Goal: Transaction & Acquisition: Purchase product/service

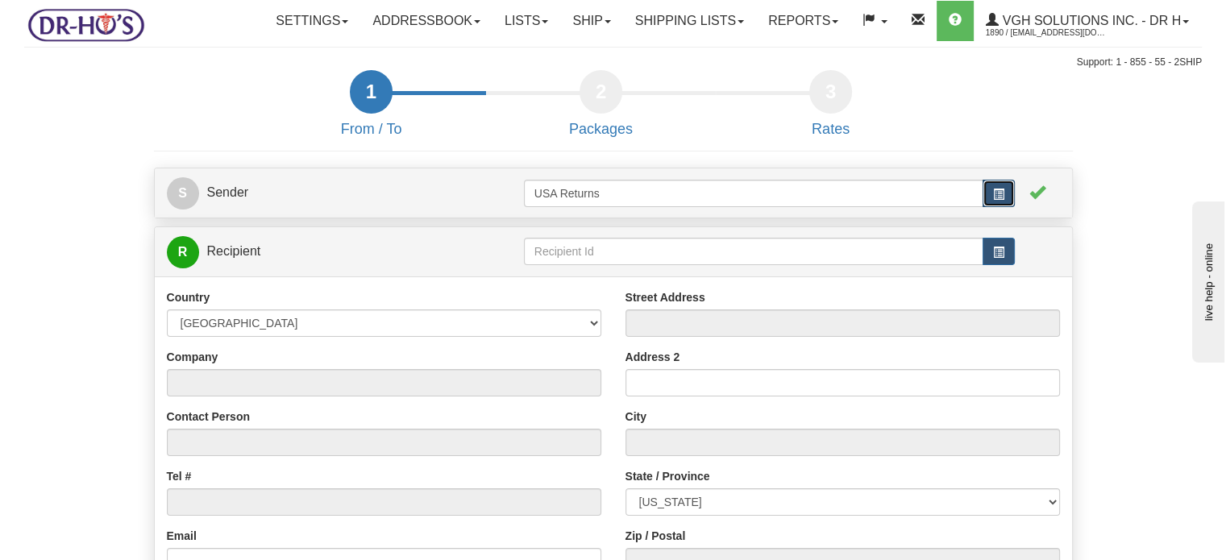
click at [1006, 207] on button "button" at bounding box center [999, 193] width 32 height 27
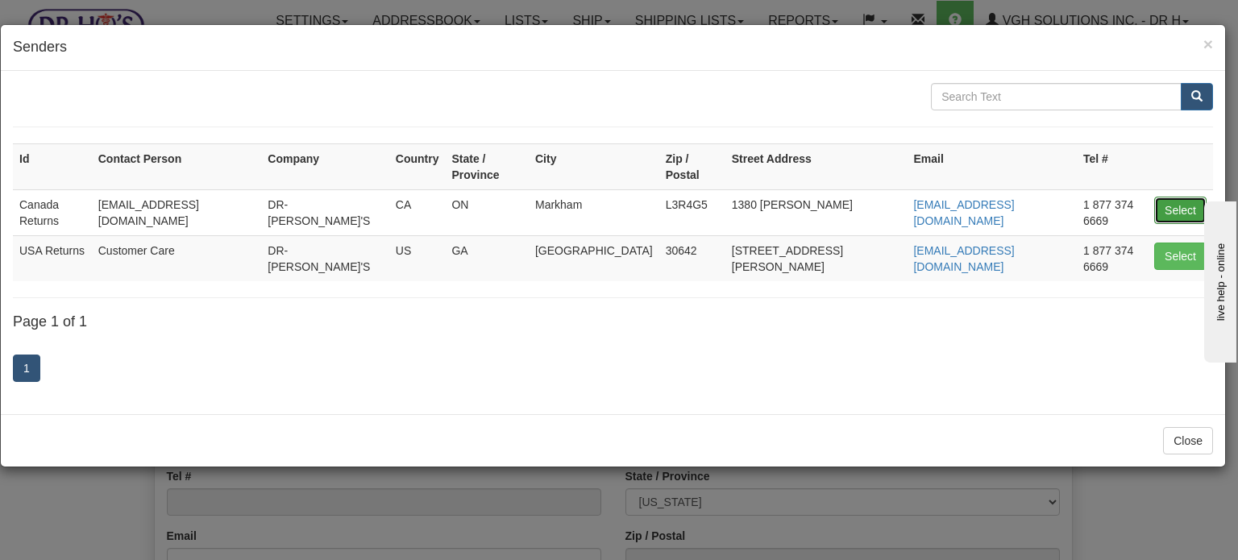
click at [1187, 202] on button "Select" at bounding box center [1180, 210] width 52 height 27
type input "Canada Returns"
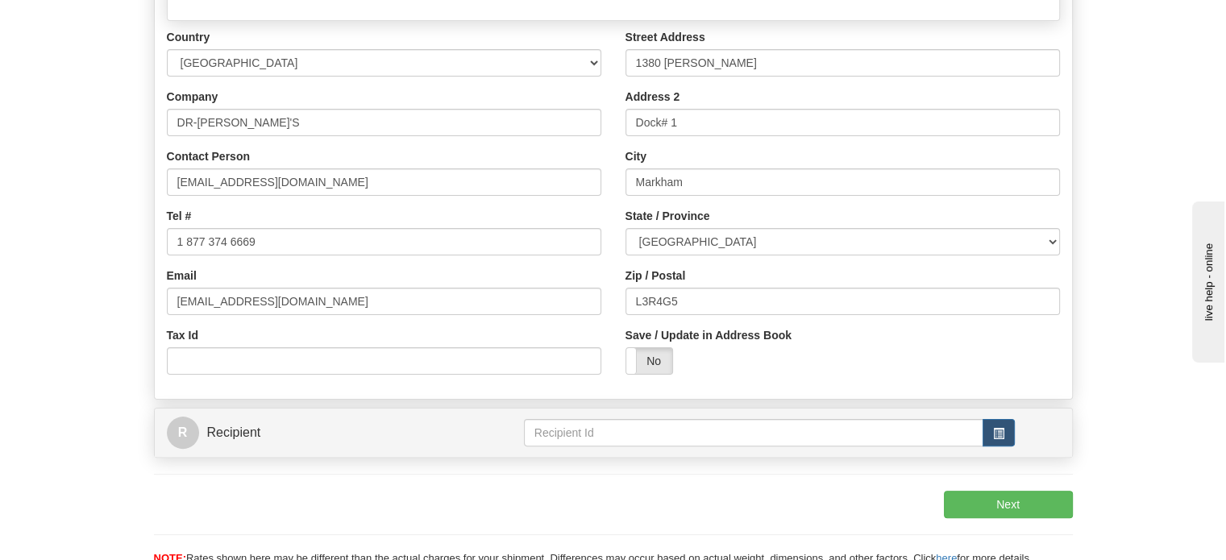
scroll to position [322, 0]
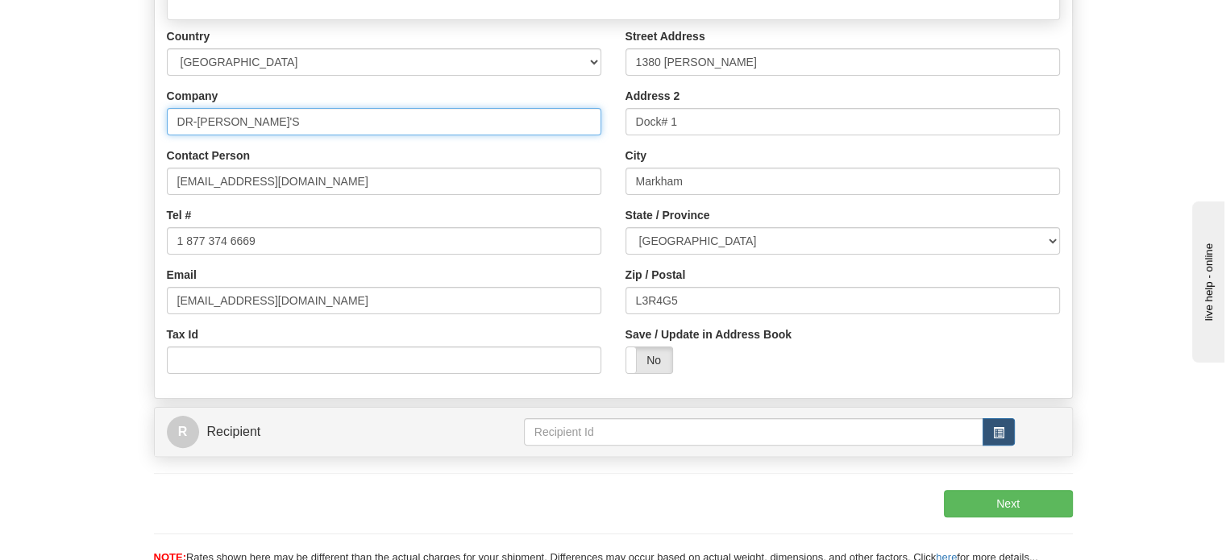
drag, startPoint x: 257, startPoint y: 160, endPoint x: 0, endPoint y: 114, distance: 261.2
click at [0, 135] on div "Toggle navigation Settings Shipping Preferences Fields Preferences New" at bounding box center [613, 138] width 1226 height 921
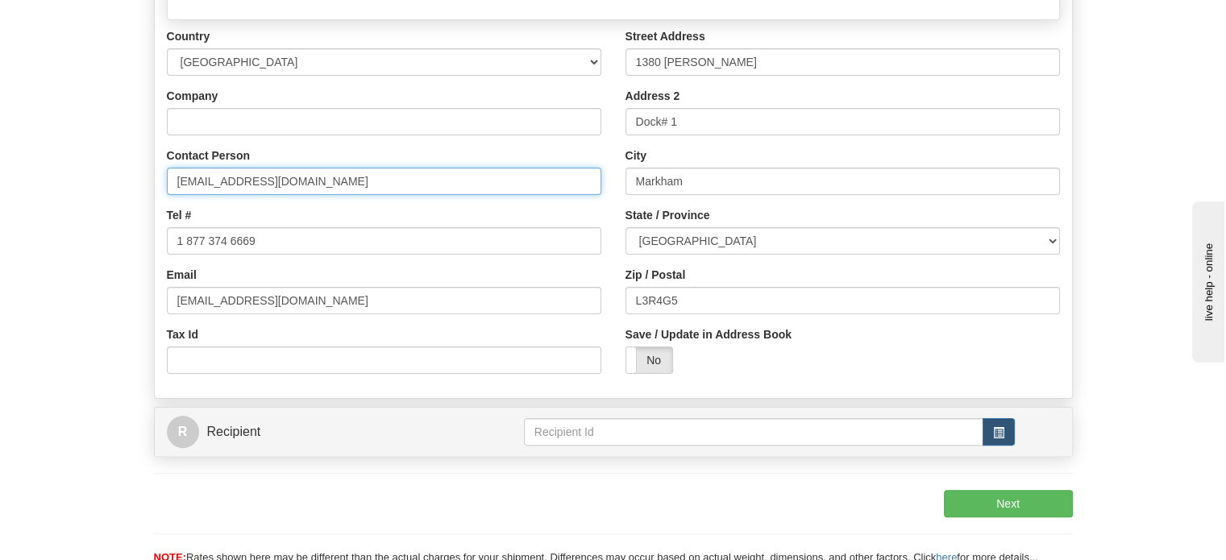
drag, startPoint x: 300, startPoint y: 228, endPoint x: 0, endPoint y: 227, distance: 299.9
click at [1, 227] on div "Toggle navigation Settings Shipping Preferences Fields Preferences New" at bounding box center [613, 138] width 1226 height 921
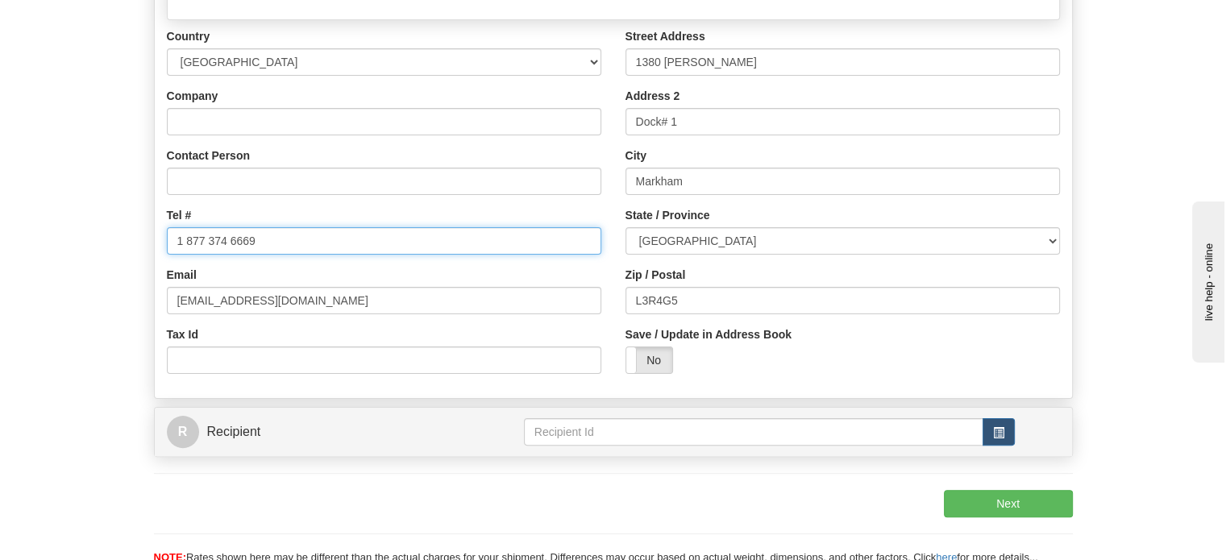
click at [0, 285] on div "Toggle navigation Settings Shipping Preferences Fields Preferences New" at bounding box center [613, 138] width 1226 height 921
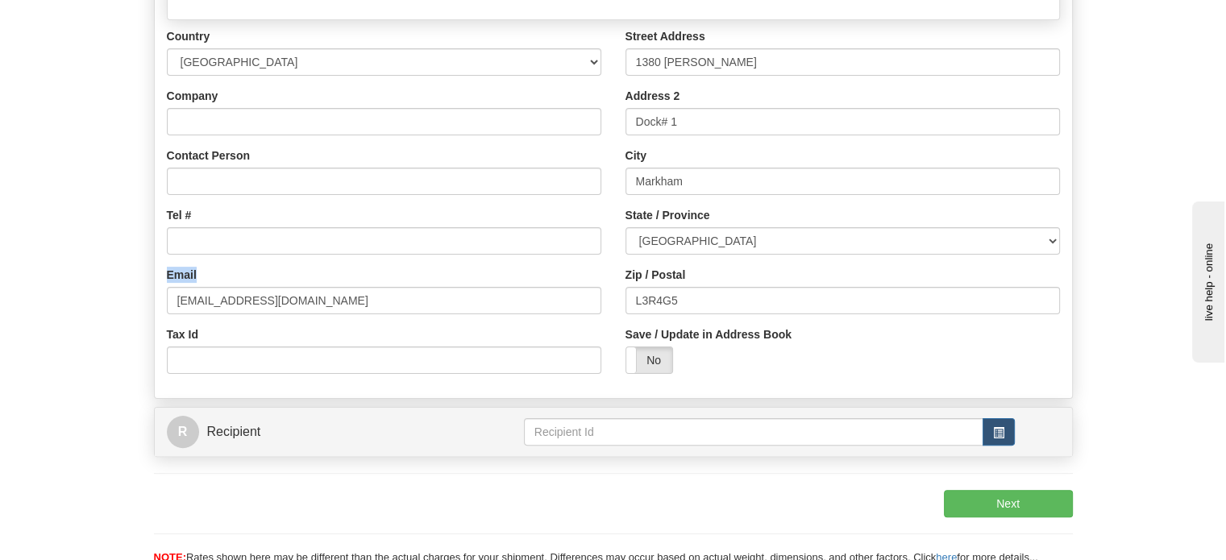
drag, startPoint x: 331, startPoint y: 323, endPoint x: 26, endPoint y: 294, distance: 306.9
click at [78, 319] on form "1 From / To 2 Packages 3 Int Opt 4 Rates S Sender" at bounding box center [613, 173] width 1178 height 851
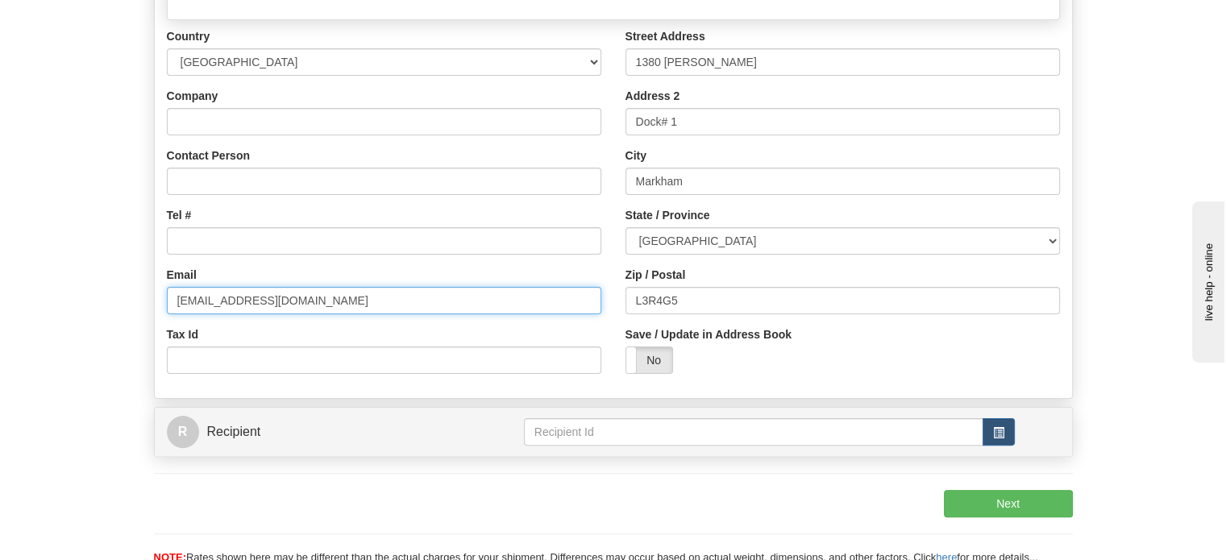
drag, startPoint x: 313, startPoint y: 327, endPoint x: 50, endPoint y: 332, distance: 262.8
click at [81, 333] on form "1 From / To 2 Packages 3 Int Opt 4 Rates S Sender" at bounding box center [613, 173] width 1178 height 851
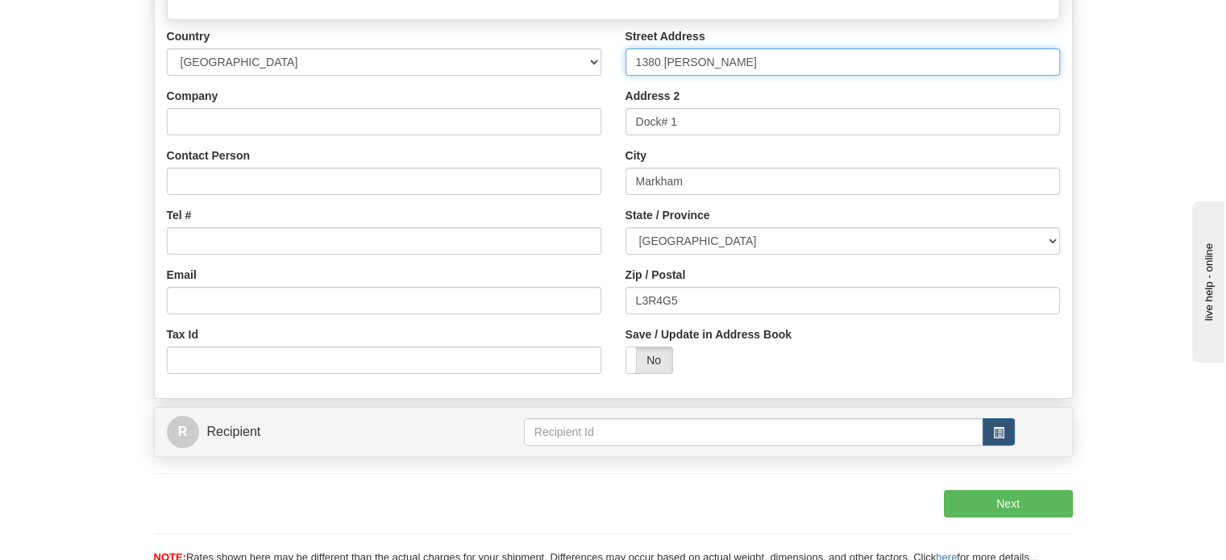
drag, startPoint x: 665, startPoint y: 110, endPoint x: 551, endPoint y: 151, distance: 120.9
click at [580, 122] on div "Country [GEOGRAPHIC_DATA] [GEOGRAPHIC_DATA] [GEOGRAPHIC_DATA] [GEOGRAPHIC_DATA]…" at bounding box center [613, 207] width 917 height 358
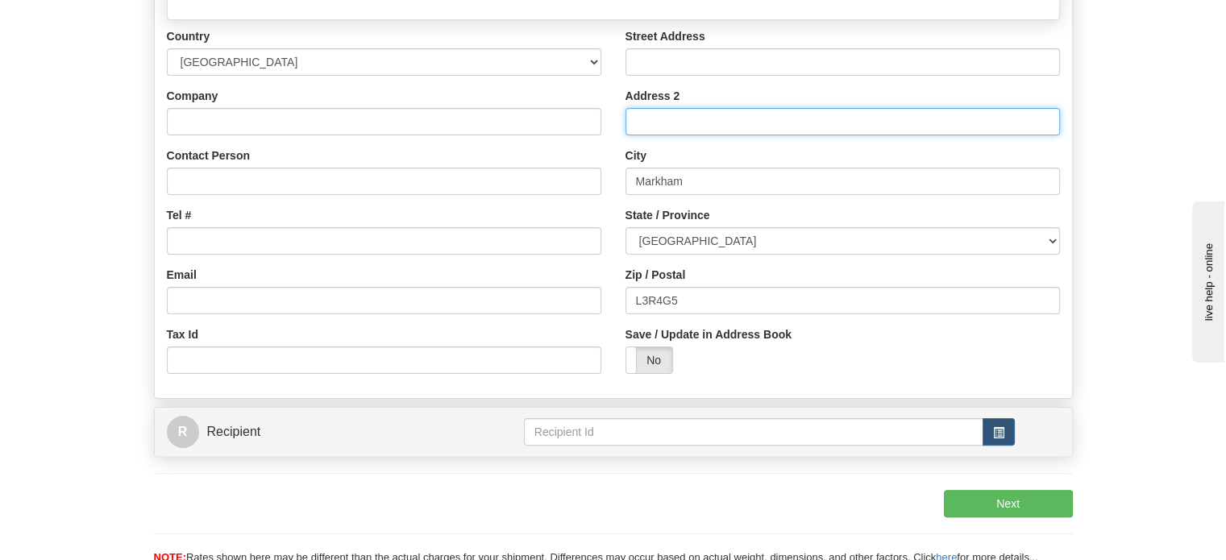
drag, startPoint x: 700, startPoint y: 167, endPoint x: 458, endPoint y: 189, distance: 243.7
click at [507, 186] on div "Country [GEOGRAPHIC_DATA] [GEOGRAPHIC_DATA] [GEOGRAPHIC_DATA] [GEOGRAPHIC_DATA]…" at bounding box center [613, 207] width 917 height 358
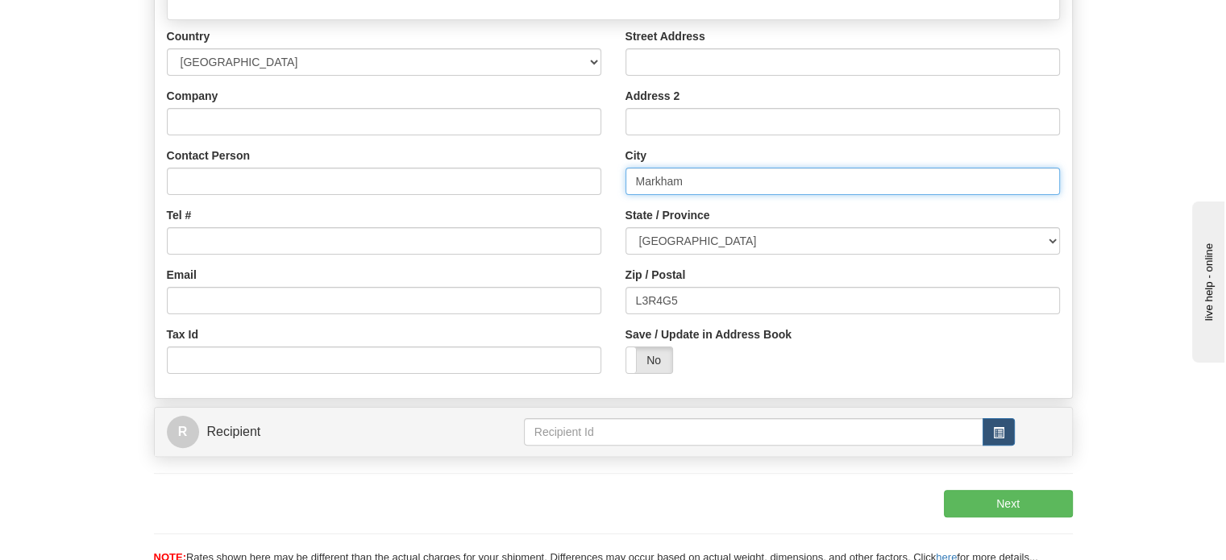
drag, startPoint x: 708, startPoint y: 216, endPoint x: 319, endPoint y: 219, distance: 388.5
click at [430, 222] on div "Country [GEOGRAPHIC_DATA] [GEOGRAPHIC_DATA] [GEOGRAPHIC_DATA] [GEOGRAPHIC_DATA]…" at bounding box center [613, 207] width 917 height 358
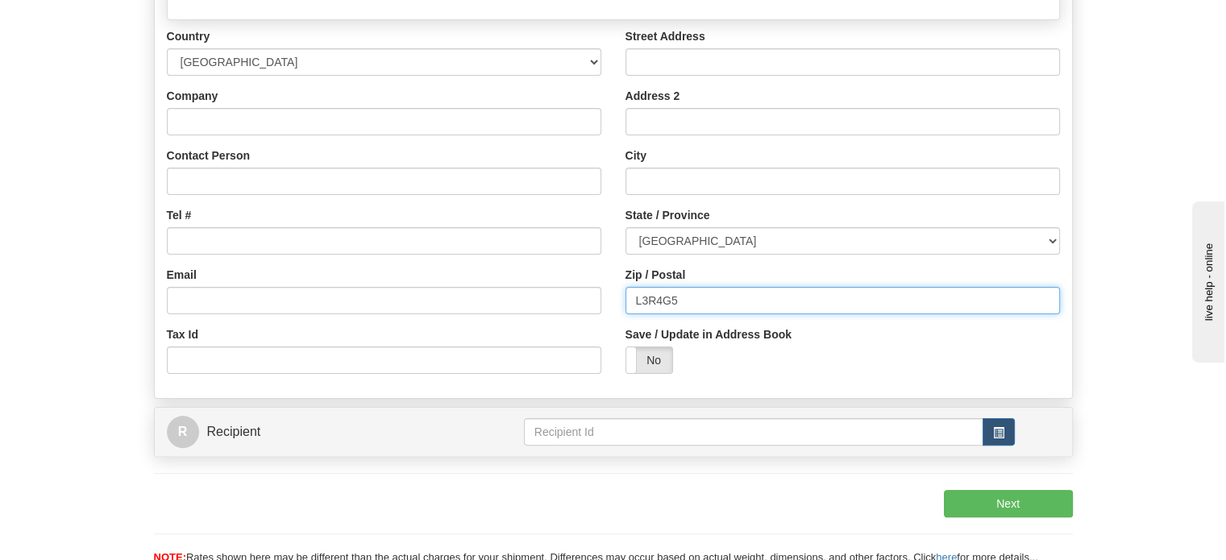
drag, startPoint x: 699, startPoint y: 339, endPoint x: 404, endPoint y: 332, distance: 295.1
click at [507, 339] on div "Country [GEOGRAPHIC_DATA] [GEOGRAPHIC_DATA] [GEOGRAPHIC_DATA] [GEOGRAPHIC_DATA]…" at bounding box center [613, 207] width 917 height 358
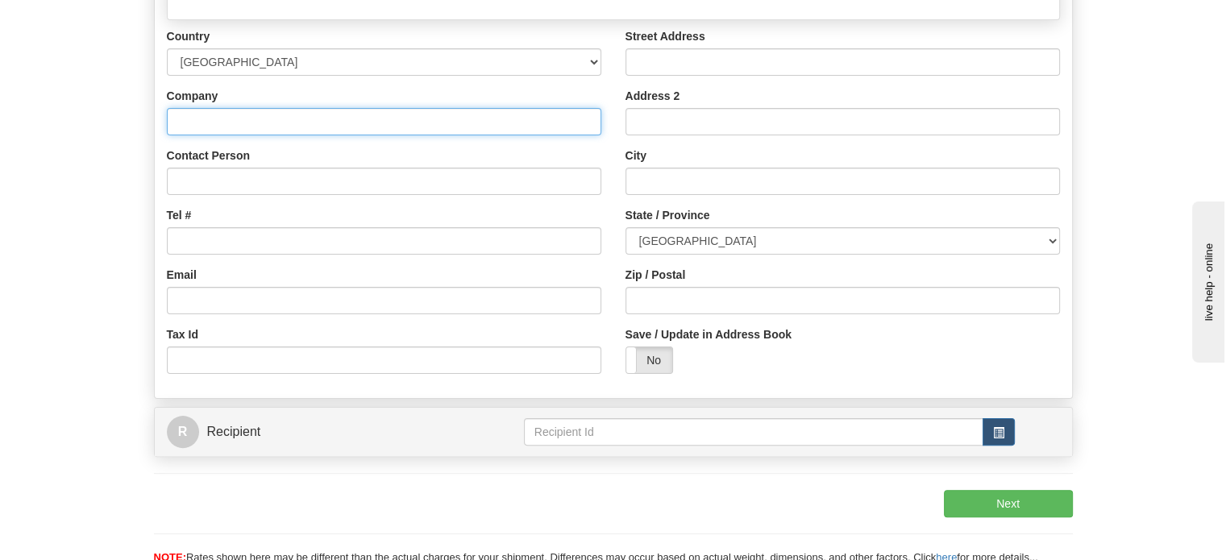
click at [253, 135] on input "Company" at bounding box center [384, 121] width 434 height 27
paste input "[PERSON_NAME]"
type input "[PERSON_NAME]"
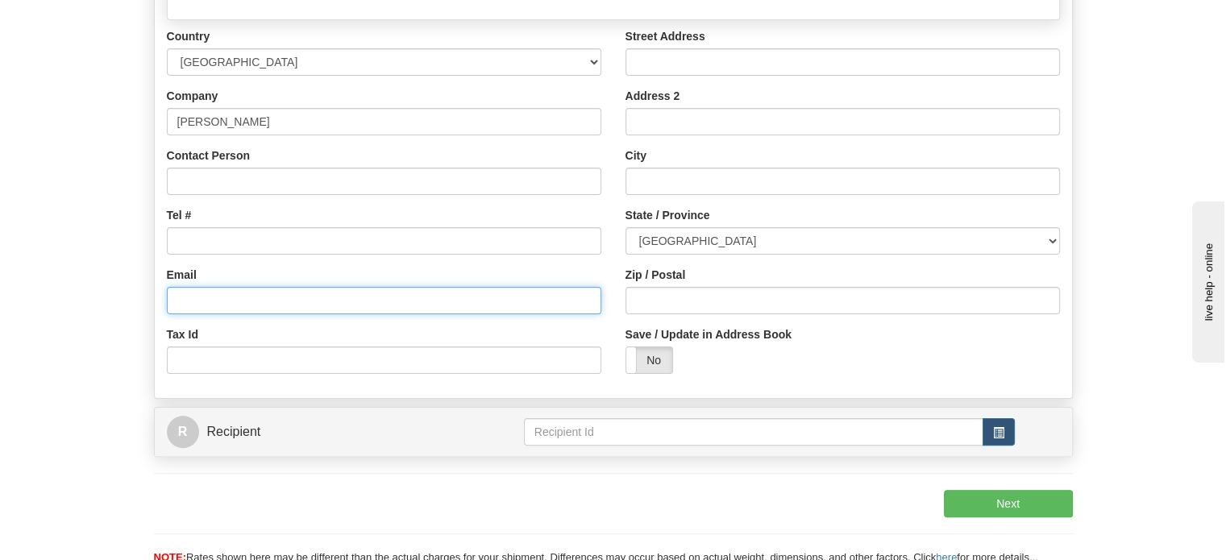
click at [228, 314] on input "Email" at bounding box center [384, 300] width 434 height 27
paste input "[PERSON_NAME][EMAIL_ADDRESS][DOMAIN_NAME]"
type input "[PERSON_NAME][EMAIL_ADDRESS][DOMAIN_NAME]"
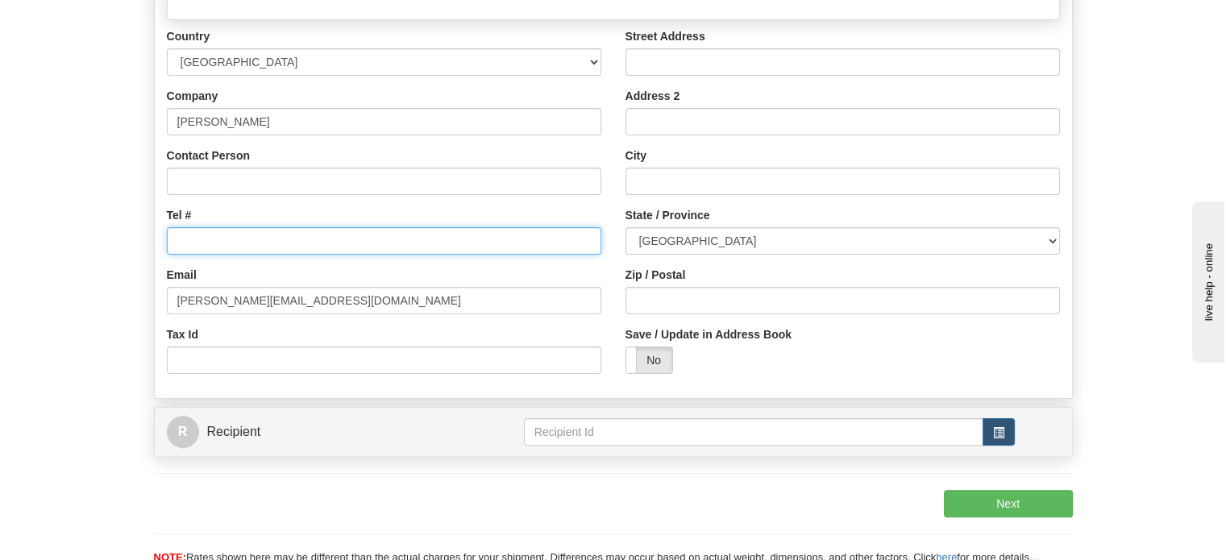
click at [223, 255] on input "Tel #" at bounding box center [384, 240] width 434 height 27
type input "v"
paste input "7053675885"
type input "7053675885"
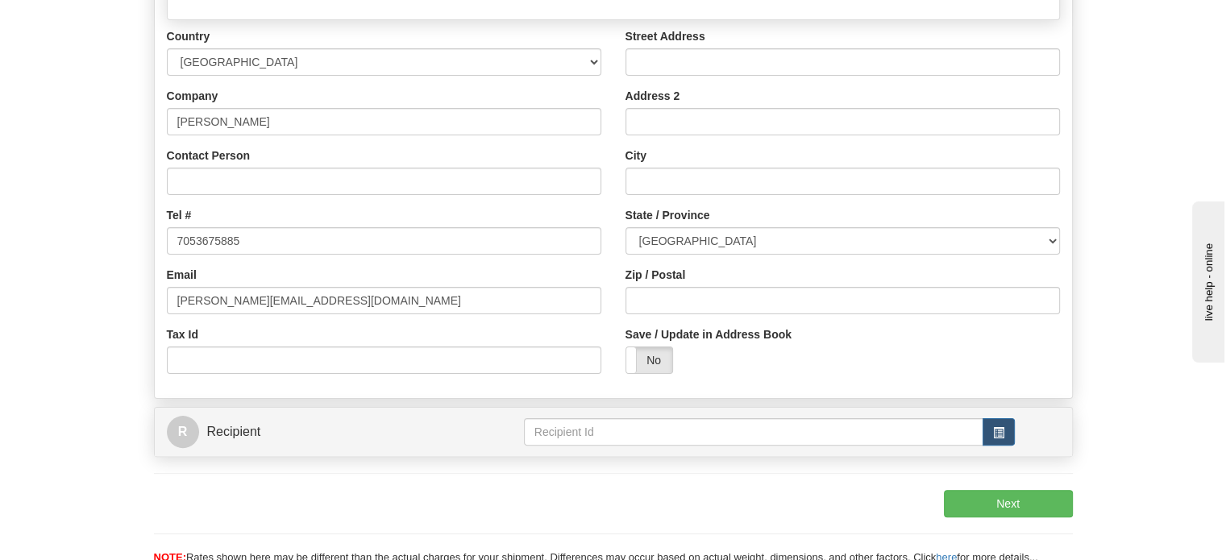
click at [667, 116] on div "Street Address Address 2 City State / Province [GEOGRAPHIC_DATA] [GEOGRAPHIC_DA…" at bounding box center [842, 207] width 459 height 358
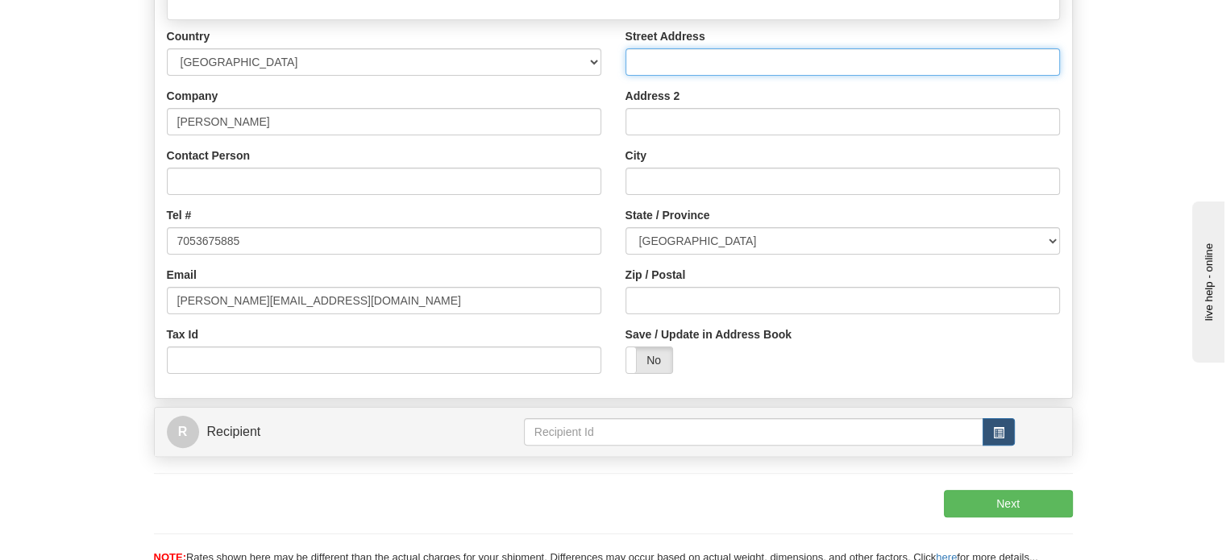
drag, startPoint x: 667, startPoint y: 110, endPoint x: 659, endPoint y: 110, distance: 8.1
click at [667, 76] on input "Street Address" at bounding box center [843, 61] width 434 height 27
paste input "[STREET_ADDRESS]"
type input "[STREET_ADDRESS]"
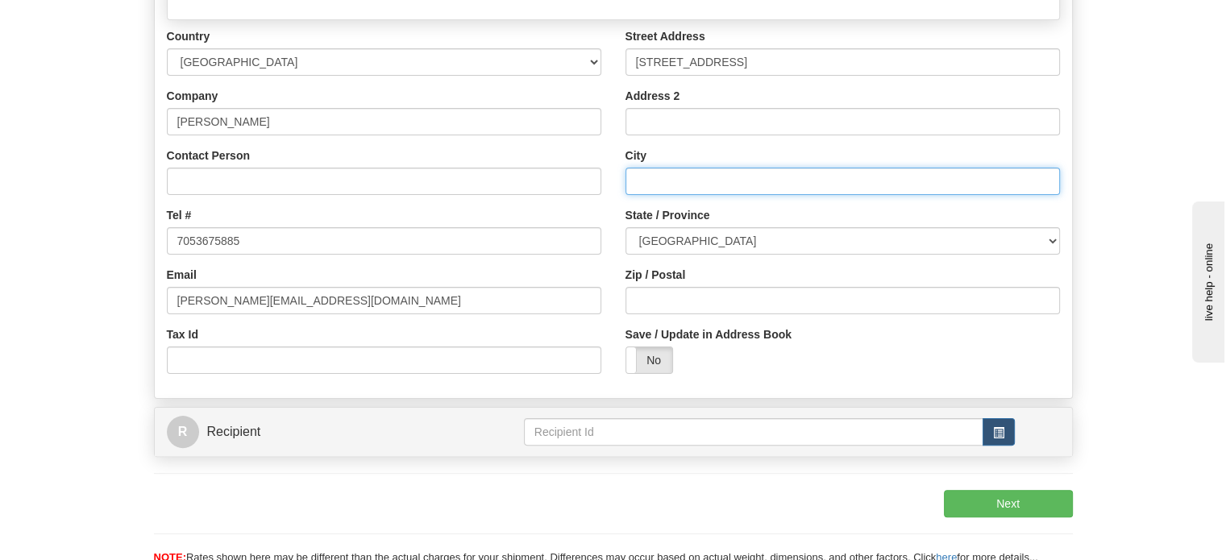
click at [725, 195] on input "City" at bounding box center [843, 181] width 434 height 27
paste input "Kapuskasing"
click at [723, 195] on input "Kapuskasing" at bounding box center [843, 181] width 434 height 27
paste input "Kapuskasing"
type input "Kapuskasing"
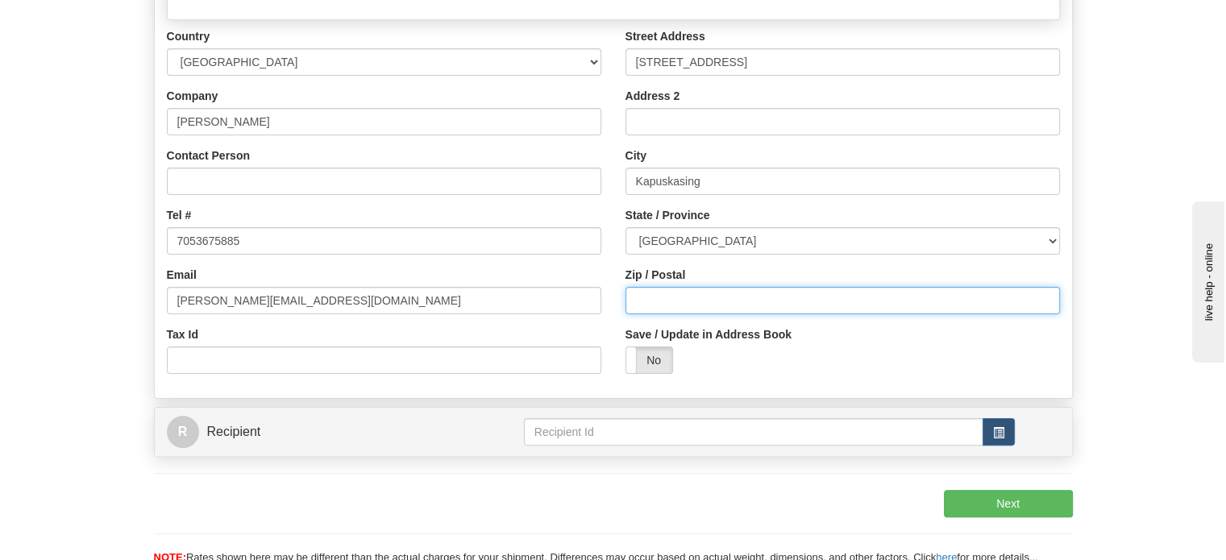
click at [695, 314] on input "Zip / Postal" at bounding box center [843, 300] width 434 height 27
paste input "P5N1B3"
type input "P5N1B3"
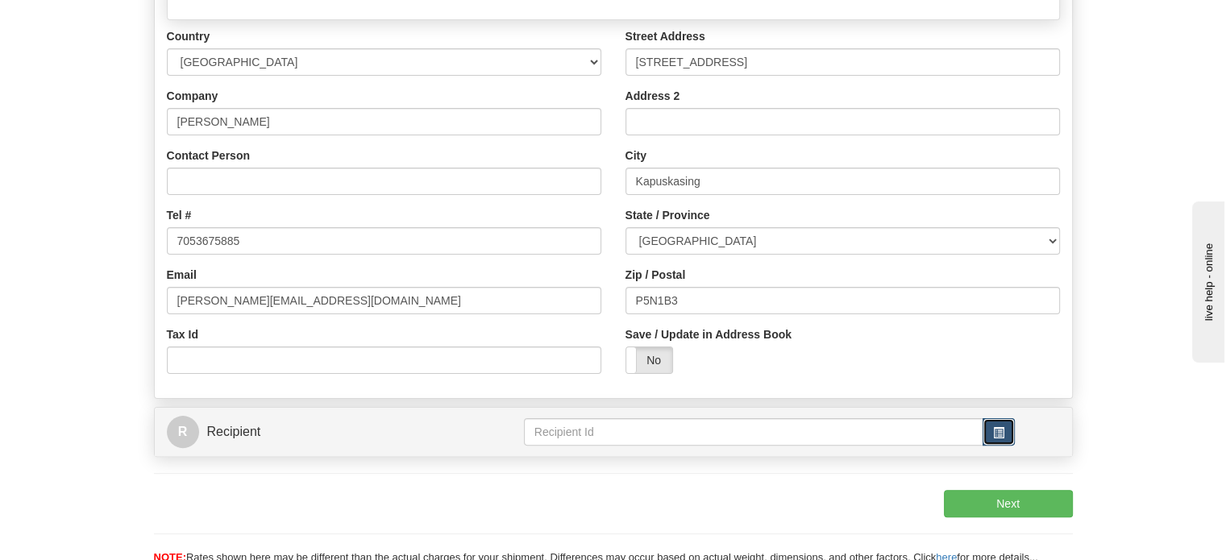
click at [992, 446] on button "button" at bounding box center [999, 431] width 32 height 27
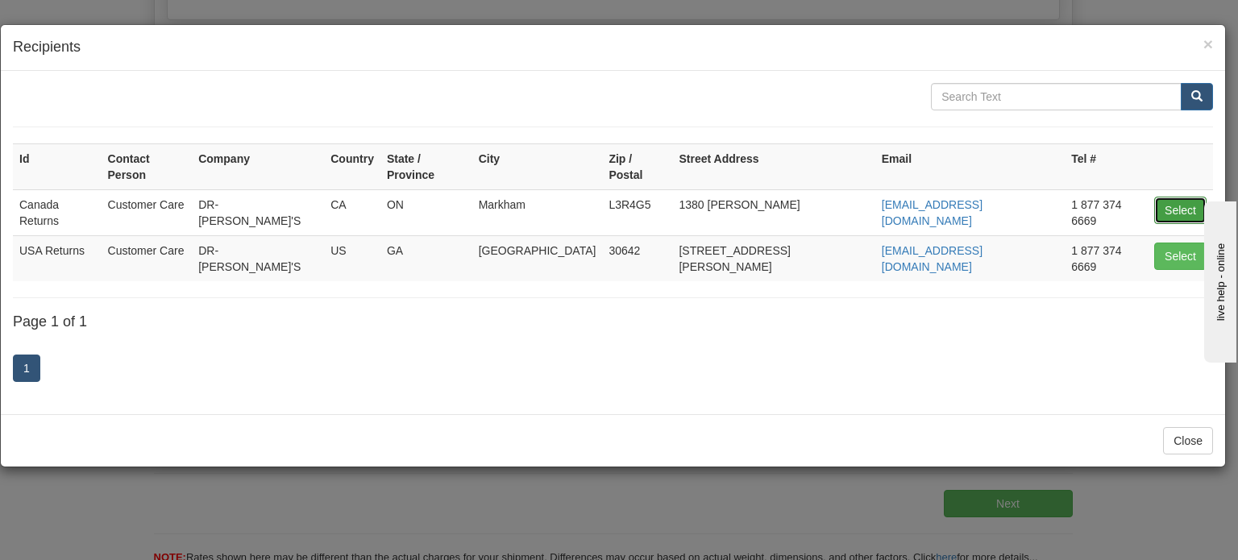
click at [1178, 197] on button "Select" at bounding box center [1180, 210] width 52 height 27
type input "Canada Returns"
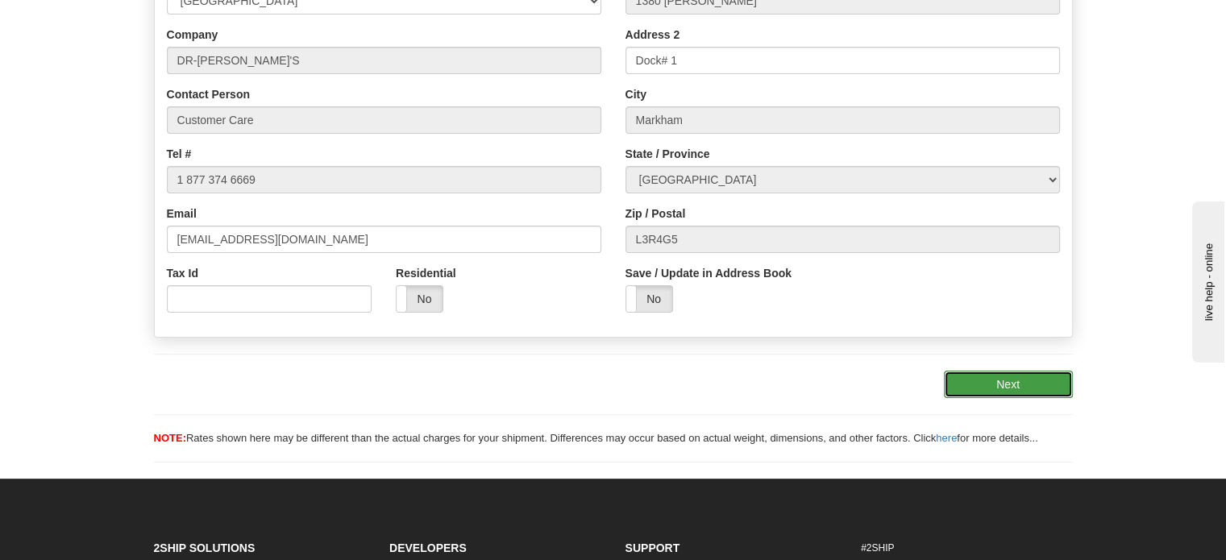
click at [966, 398] on button "Next" at bounding box center [1008, 384] width 129 height 27
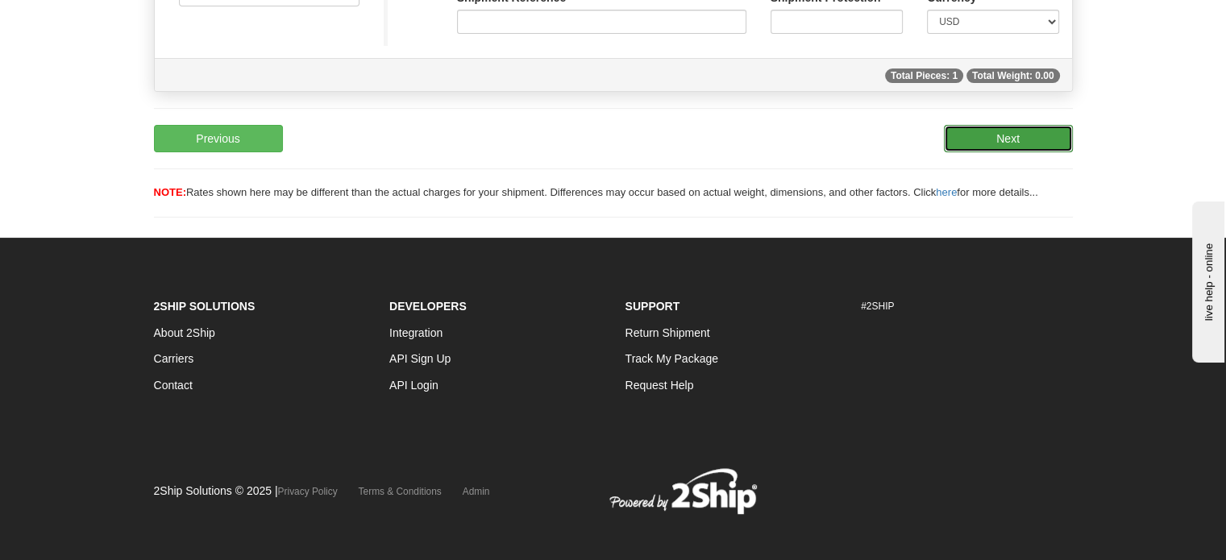
scroll to position [76, 0]
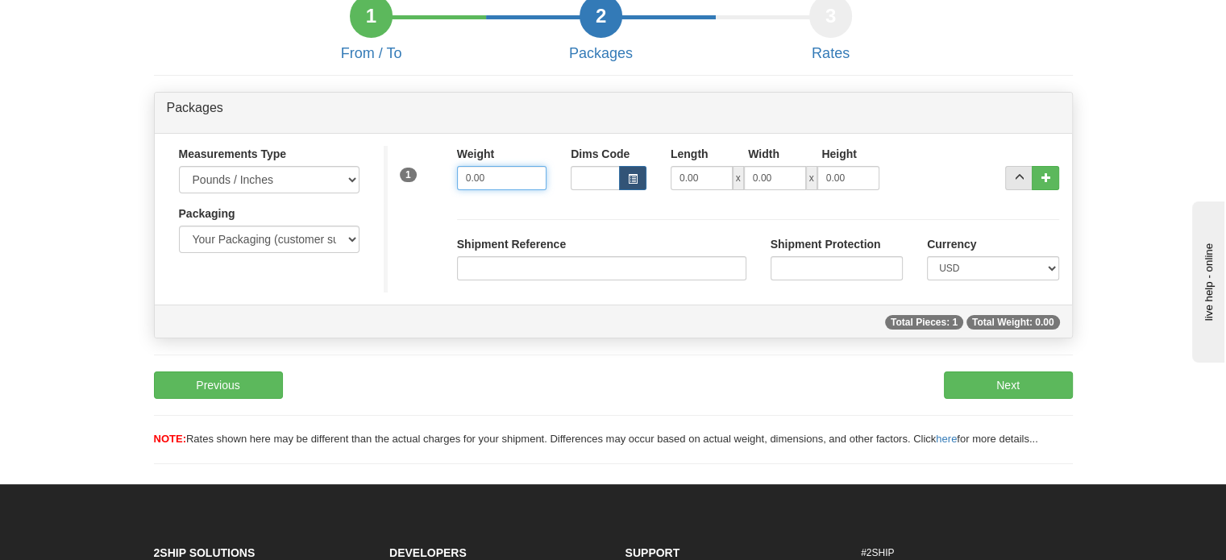
drag, startPoint x: 509, startPoint y: 212, endPoint x: 231, endPoint y: 212, distance: 278.1
click at [321, 214] on div "Measurements Type Pounds / Inches Kilograms / Centimeters Packaging Your Packag…" at bounding box center [613, 219] width 917 height 147
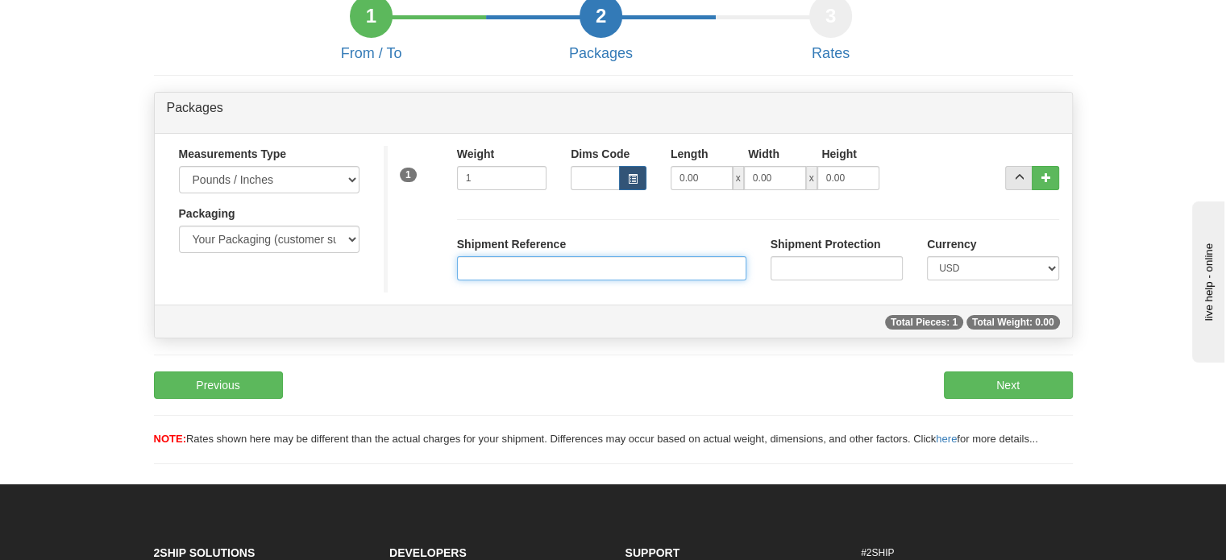
type input "1.00"
click at [554, 293] on div "Shipment Reference" at bounding box center [602, 264] width 314 height 56
paste input "1201735"
type input "1201735"
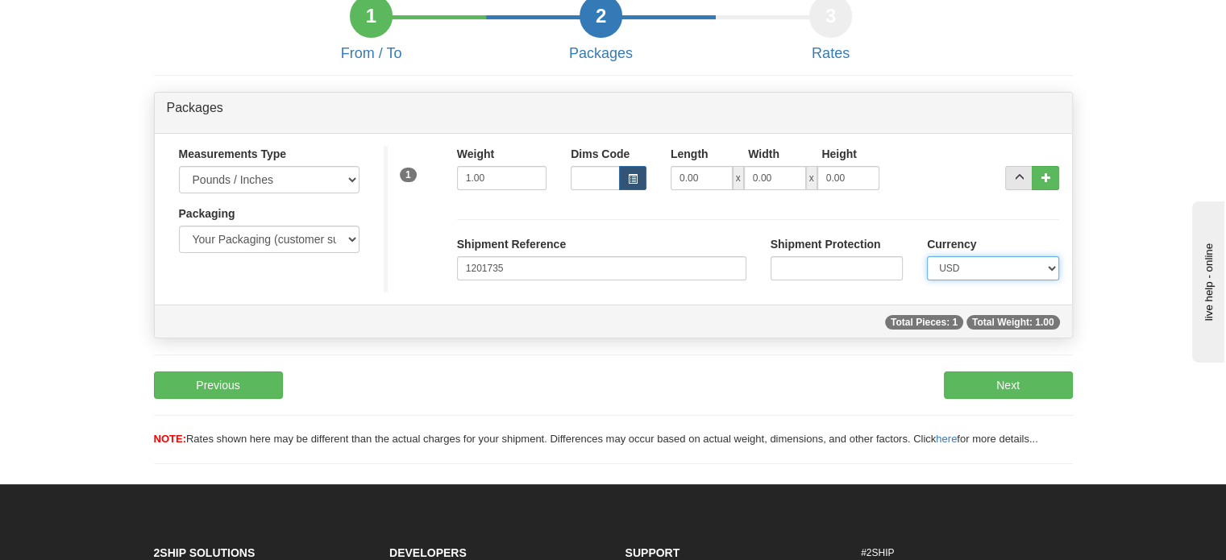
click at [1041, 281] on select "CAD USD EUR ZAR [PERSON_NAME] ARN AUD AUS AWG BBD BFR BGN BHD BMD BND BRC BRL C…" at bounding box center [993, 268] width 132 height 24
select select "0"
click at [927, 281] on select "CAD USD EUR ZAR [PERSON_NAME] ARN AUD AUS AWG BBD BFR BGN BHD BMD BND BRC BRL C…" at bounding box center [993, 268] width 132 height 24
click at [1047, 399] on button "Next" at bounding box center [1008, 385] width 129 height 27
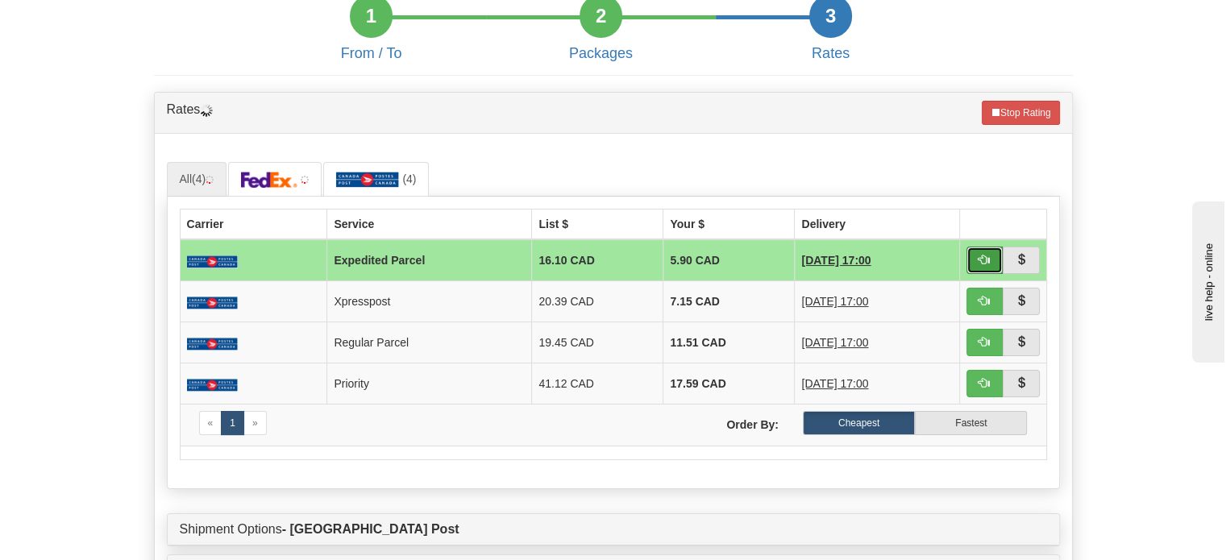
click at [971, 274] on button "button" at bounding box center [984, 260] width 37 height 27
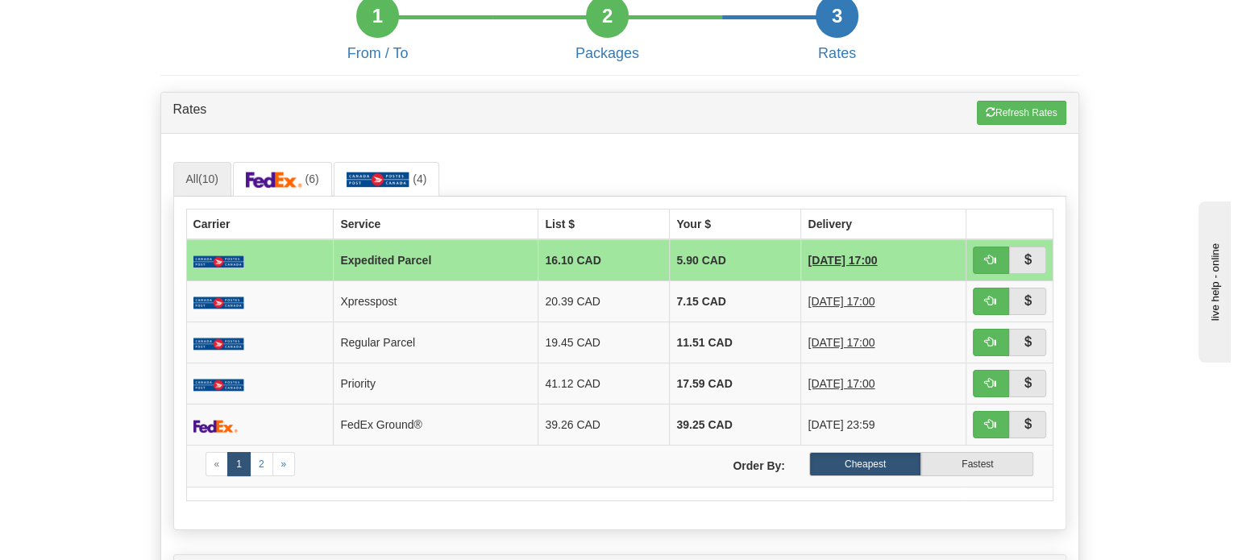
scroll to position [479, 0]
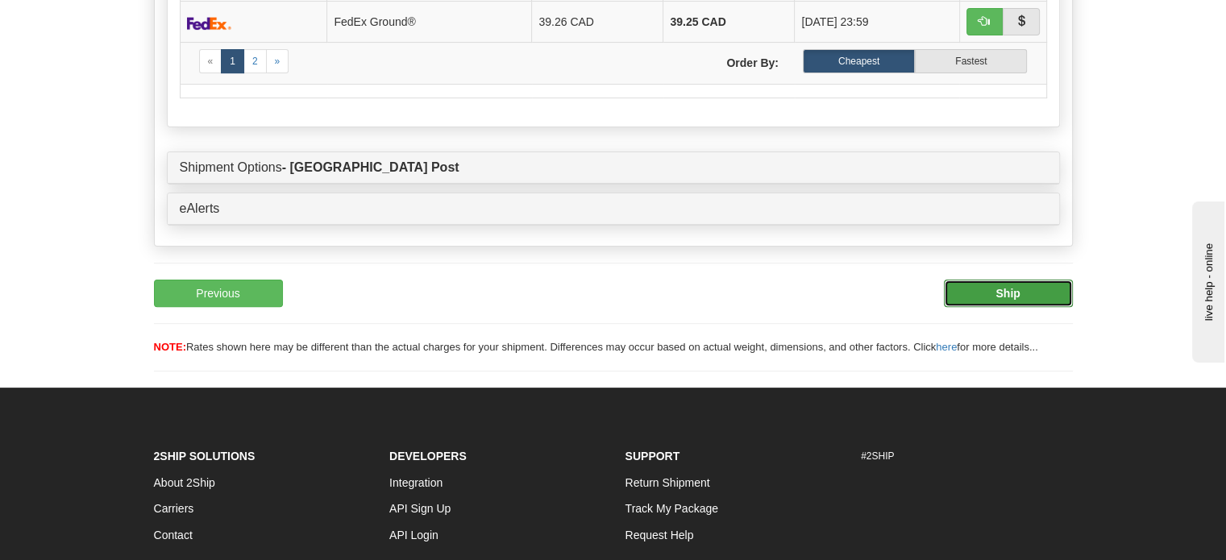
click at [1017, 300] on b "Ship" at bounding box center [1008, 293] width 24 height 13
type input "DOM.EP"
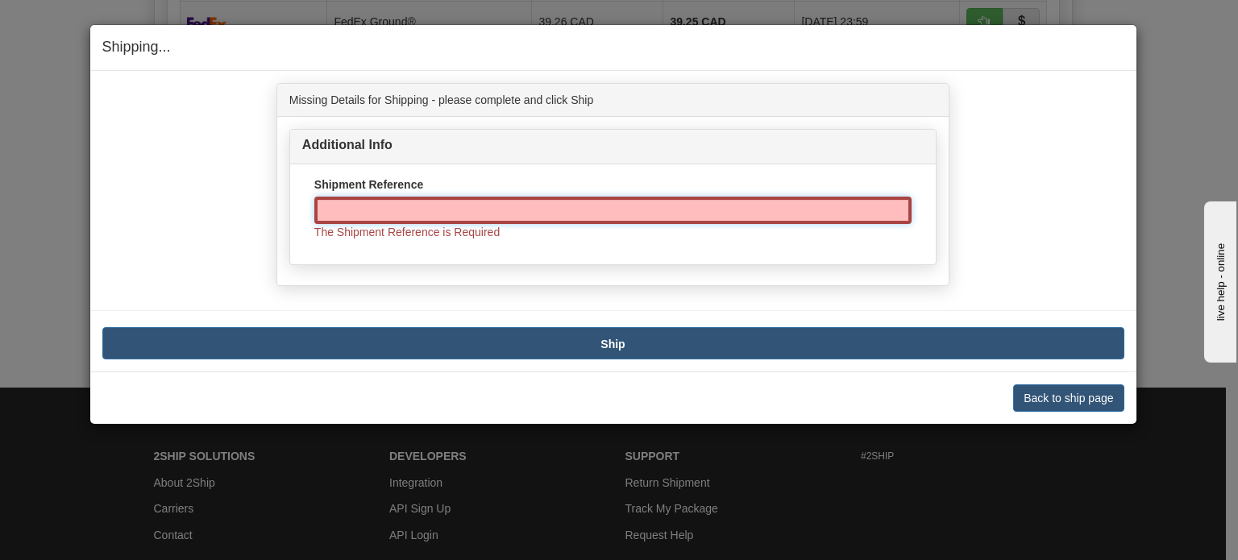
click at [434, 202] on input "Shipment Reference" at bounding box center [612, 210] width 597 height 27
paste input "1201735"
type input "1201735"
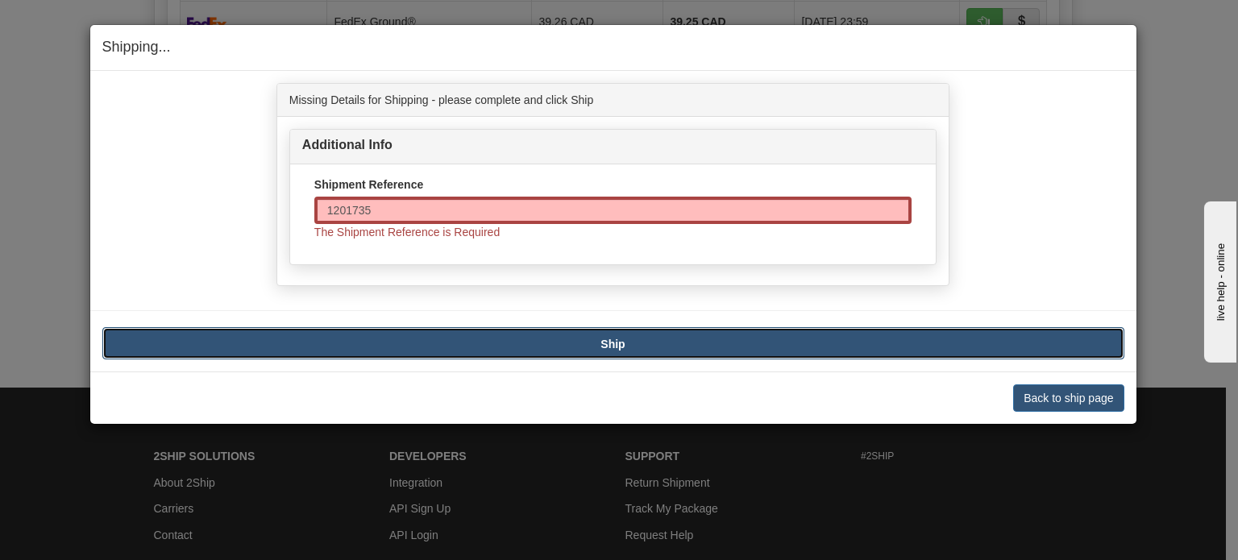
click at [573, 347] on button "Ship" at bounding box center [613, 343] width 1022 height 32
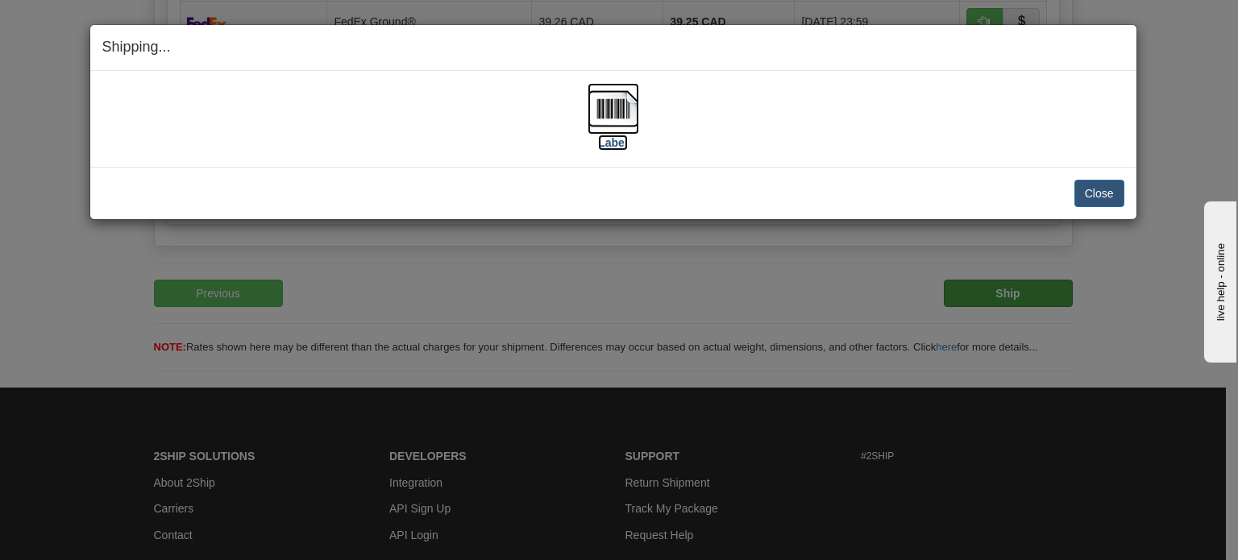
click at [607, 106] on img at bounding box center [614, 109] width 52 height 52
click at [622, 115] on img at bounding box center [614, 109] width 52 height 52
click at [1104, 196] on button "Close" at bounding box center [1100, 193] width 50 height 27
